Goal: Information Seeking & Learning: Learn about a topic

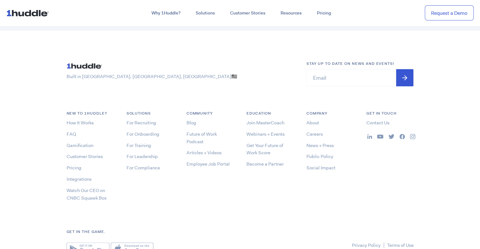
scroll to position [3344, 0]
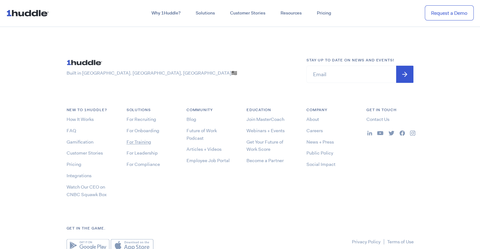
click at [145, 141] on link "For Training" at bounding box center [138, 142] width 25 height 6
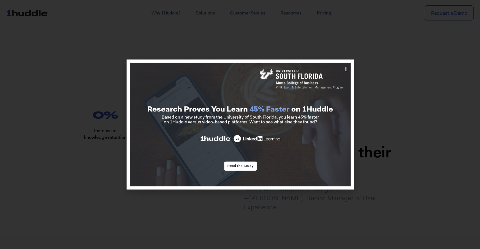
scroll to position [1912, 0]
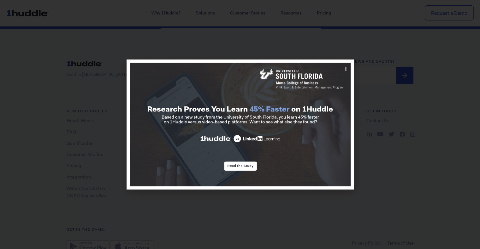
click at [418, 64] on div at bounding box center [240, 124] width 480 height 249
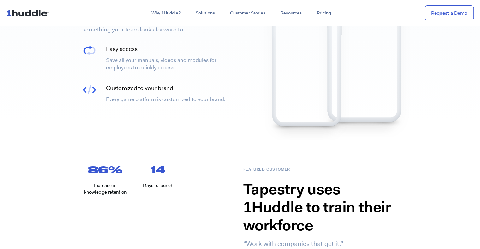
scroll to position [0, 0]
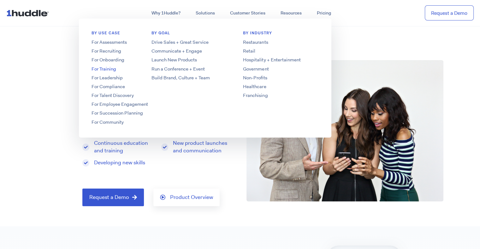
click at [106, 70] on link "For Training" at bounding box center [129, 69] width 101 height 7
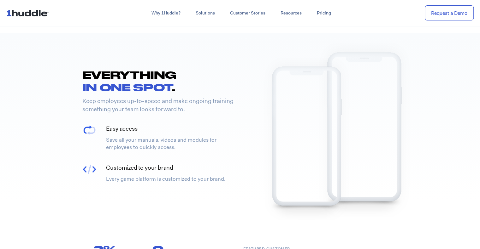
scroll to position [194, 0]
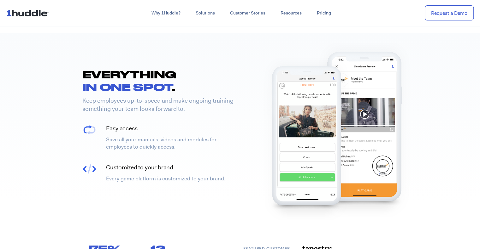
click at [166, 158] on div "EVERYTHING IN ONE SPOT . Keep employees up-to-speed and make ongoing training s…" at bounding box center [158, 127] width 164 height 118
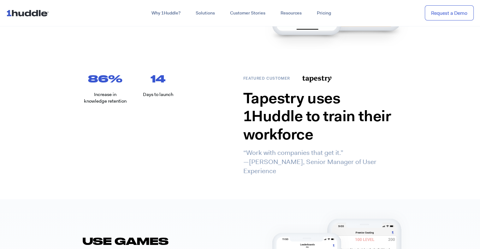
click at [188, 156] on div "86 % Increase in knowledge retention 14 Days to launch" at bounding box center [158, 123] width 164 height 114
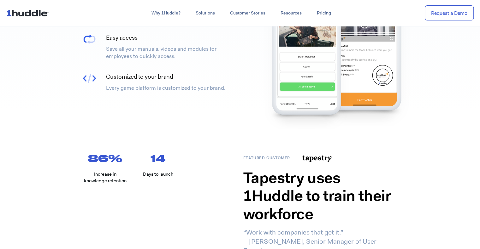
scroll to position [0, 0]
